Goal: Find specific page/section: Find specific page/section

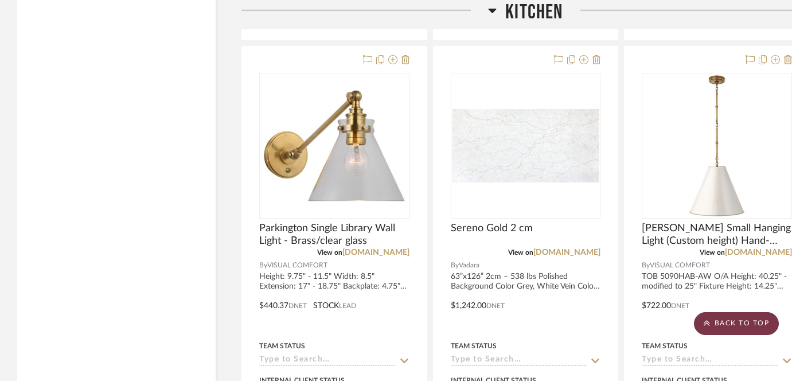
click at [712, 327] on scroll-to-top-button "BACK TO TOP" at bounding box center [735, 323] width 85 height 23
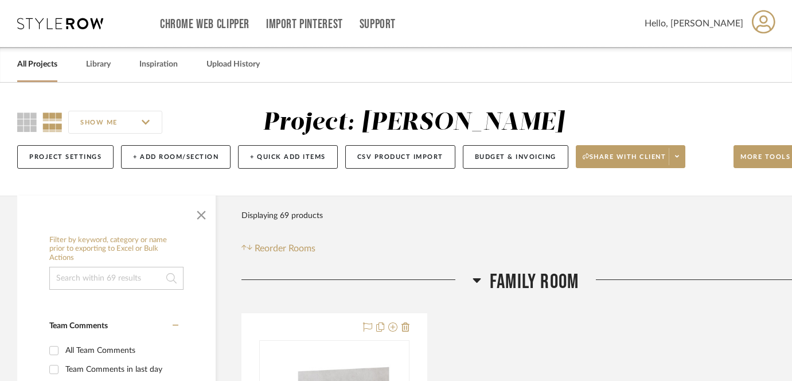
click at [48, 62] on link "All Projects" at bounding box center [37, 64] width 40 height 15
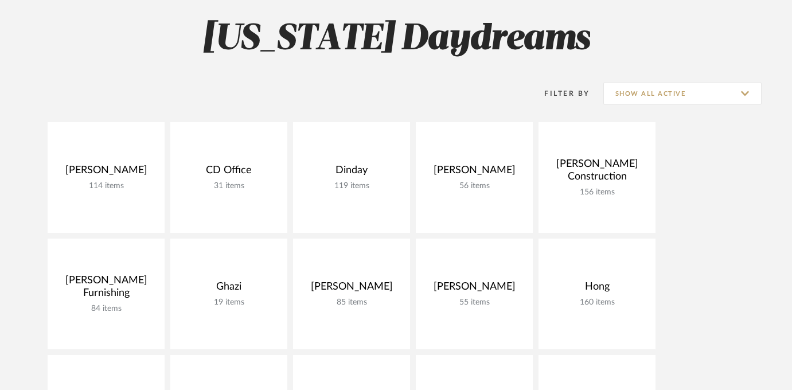
scroll to position [95, 0]
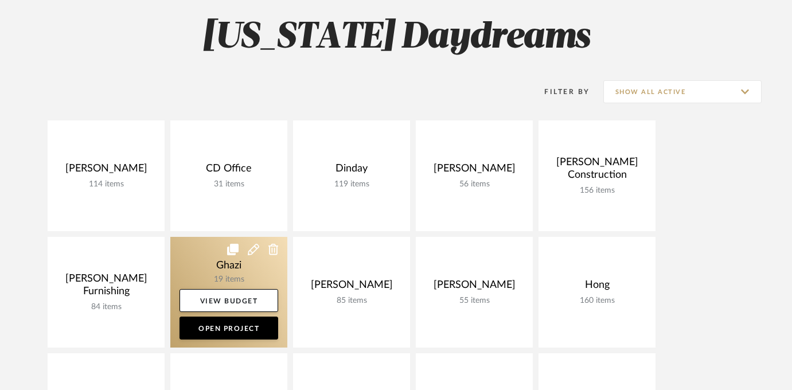
click at [226, 265] on link at bounding box center [228, 292] width 117 height 111
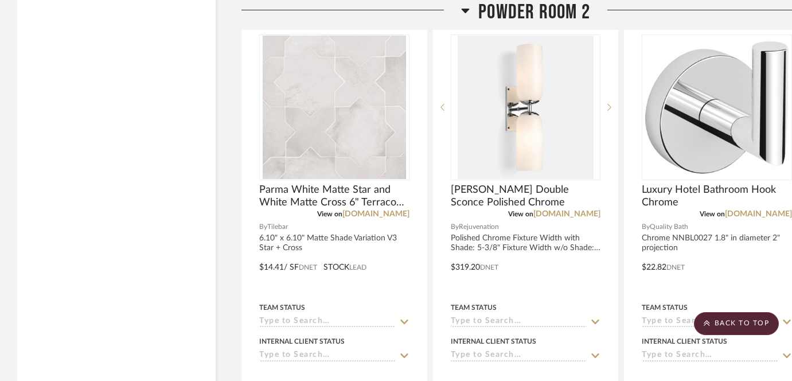
scroll to position [4633, 0]
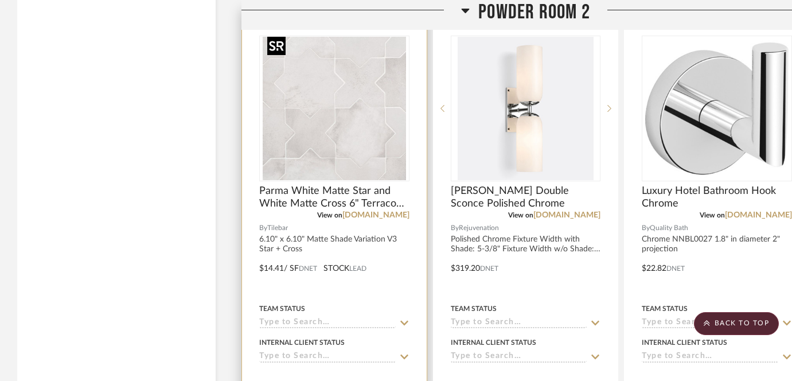
click at [0, 0] on img at bounding box center [0, 0] width 0 height 0
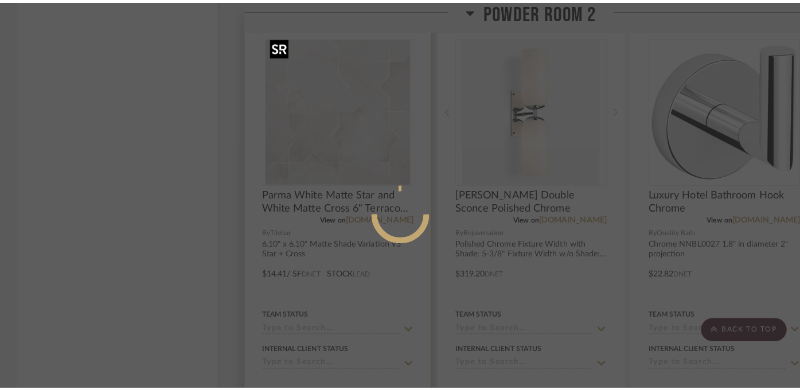
scroll to position [0, 0]
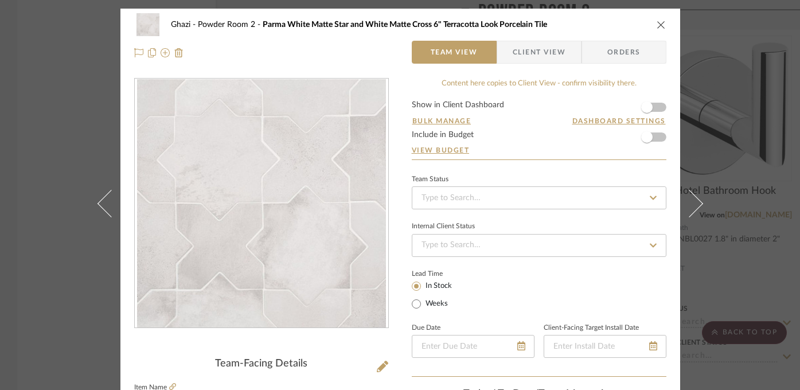
click at [717, 118] on div "Ghazi Powder Room 2 Parma White Matte Star and White Matte Cross 6" Terracotta …" at bounding box center [400, 195] width 800 height 390
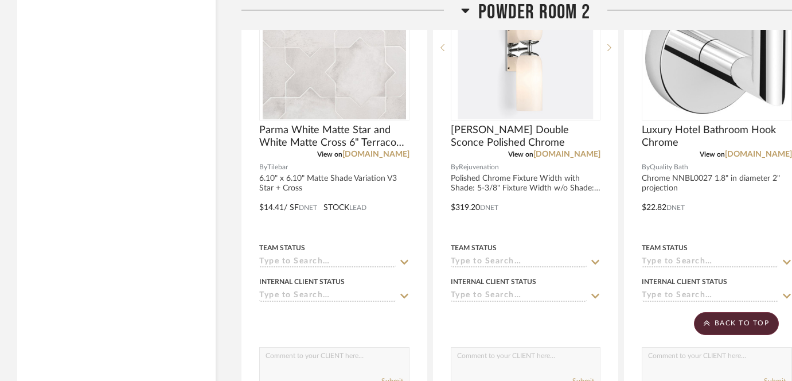
scroll to position [4692, 0]
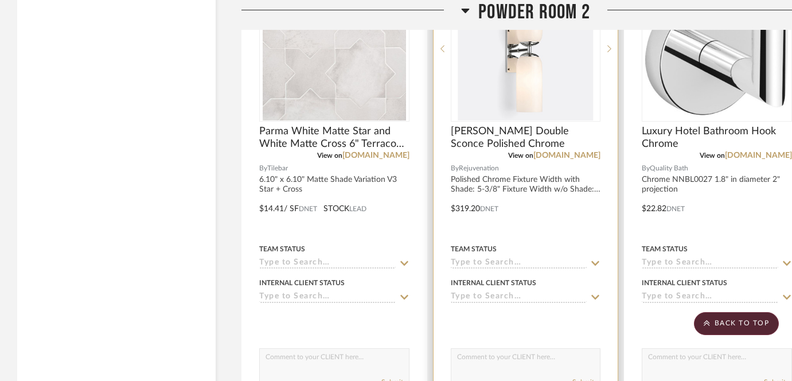
click at [540, 74] on img "0" at bounding box center [524, 48] width 135 height 143
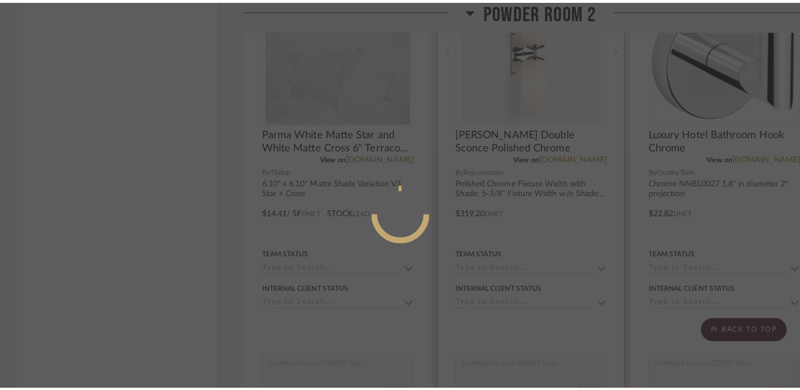
scroll to position [0, 0]
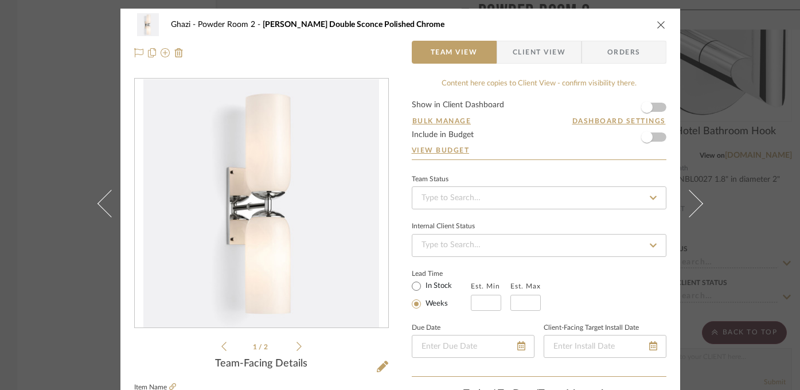
click at [296, 344] on icon at bounding box center [298, 346] width 5 height 10
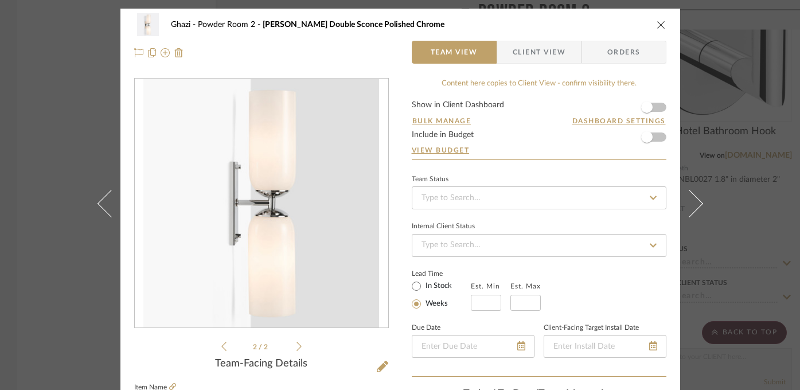
click at [40, 284] on div "Ghazi Powder Room 2 [PERSON_NAME] Double Sconce Polished Chrome Team View Clien…" at bounding box center [400, 195] width 800 height 390
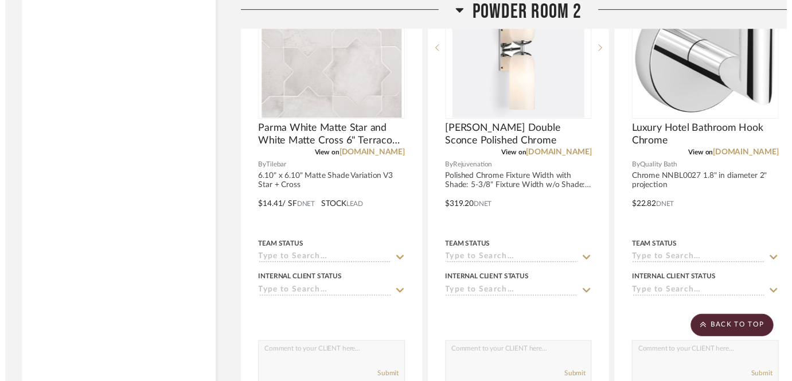
scroll to position [4692, 0]
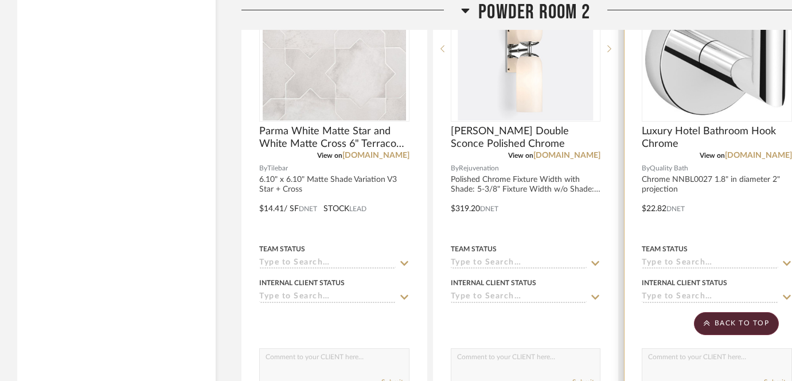
click at [688, 87] on img "0" at bounding box center [716, 48] width 143 height 143
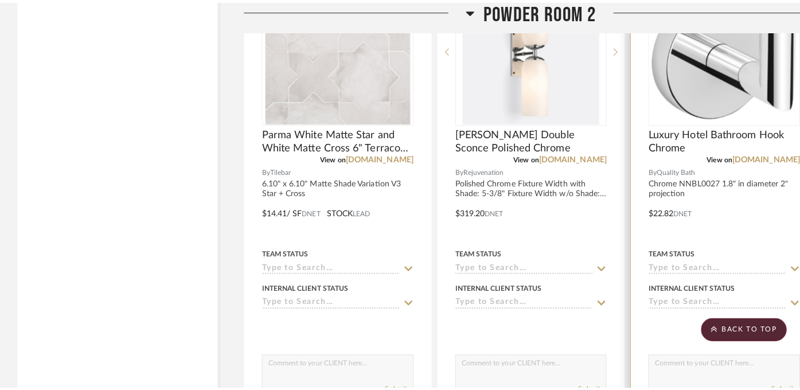
scroll to position [0, 0]
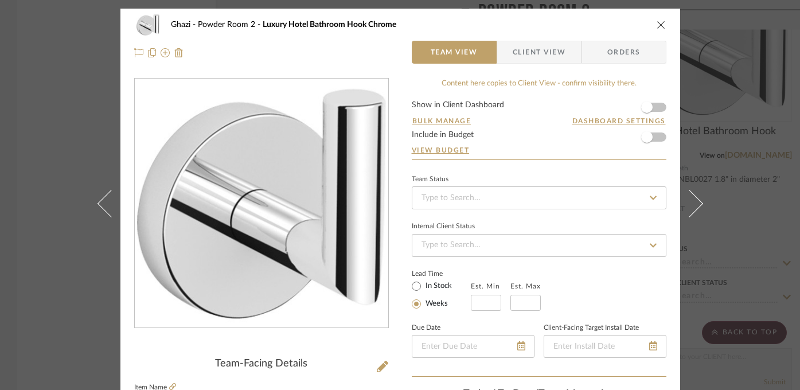
click at [763, 109] on div "Ghazi Powder Room 2 Luxury Hotel Bathroom Hook Chrome Team View Client View Ord…" at bounding box center [400, 195] width 800 height 390
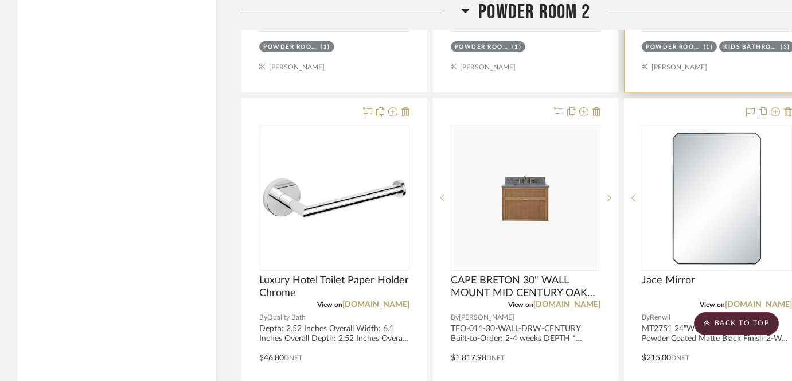
scroll to position [5056, 0]
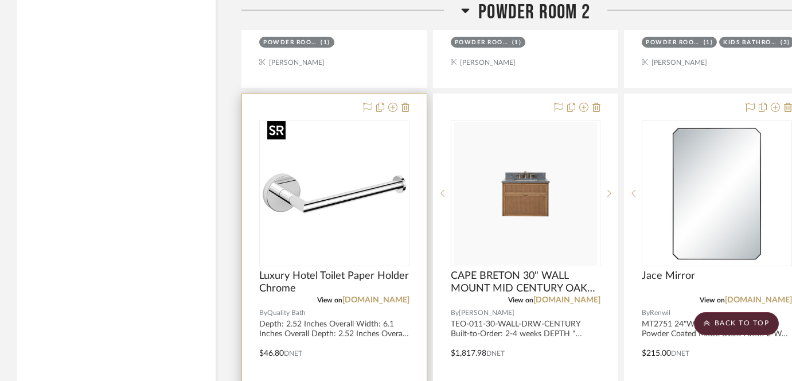
click at [0, 0] on img at bounding box center [0, 0] width 0 height 0
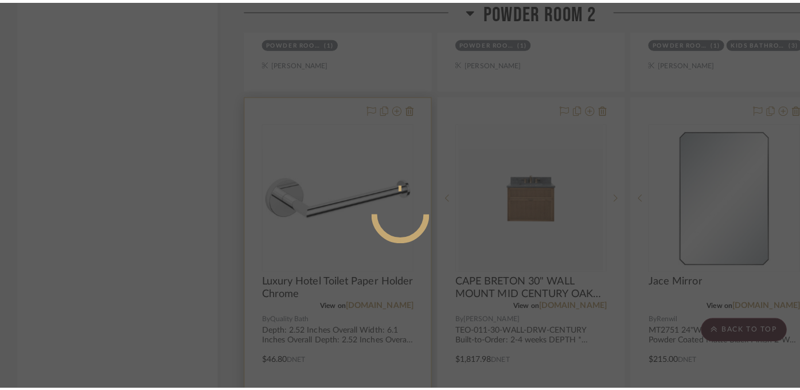
scroll to position [0, 0]
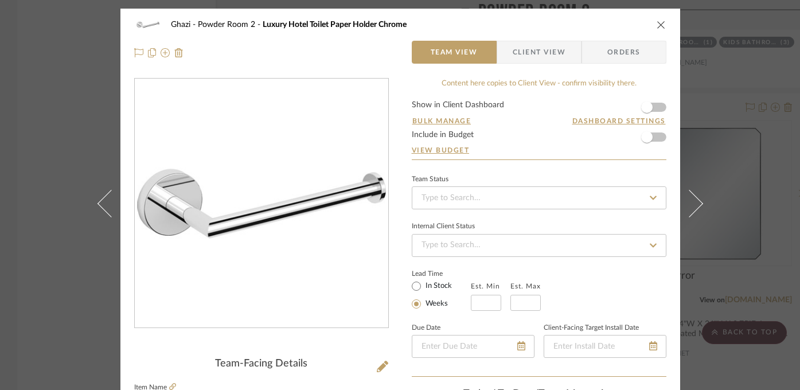
click at [755, 122] on div "Ghazi Powder Room 2 Luxury Hotel Toilet Paper Holder Chrome Team View Client Vi…" at bounding box center [400, 195] width 800 height 390
